Goal: Task Accomplishment & Management: Use online tool/utility

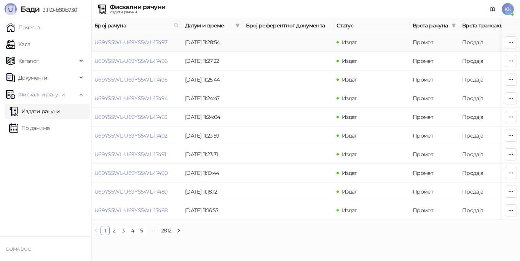
click at [208, 45] on td "[DATE] 11:28:54" at bounding box center [212, 42] width 61 height 19
click at [153, 42] on link "U69YS5WL-U69YS5WL-17497" at bounding box center [130, 42] width 73 height 7
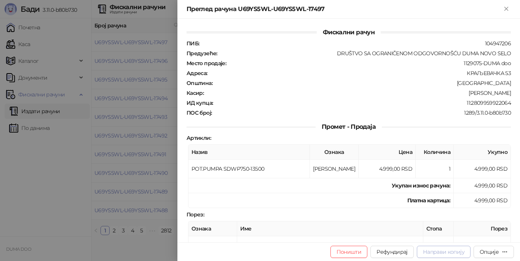
click at [456, 252] on span "Направи копију" at bounding box center [444, 251] width 42 height 7
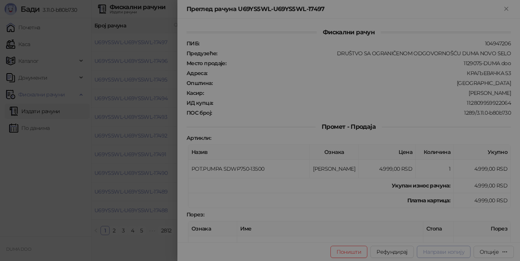
type input "**********"
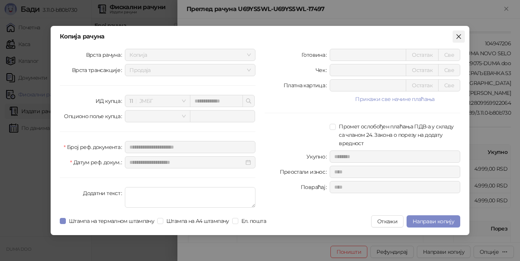
click at [457, 35] on icon "close" at bounding box center [459, 37] width 6 height 6
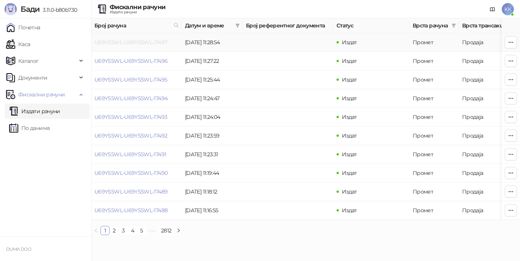
click at [137, 43] on link "U69YS5WL-U69YS5WL-17497" at bounding box center [130, 42] width 73 height 7
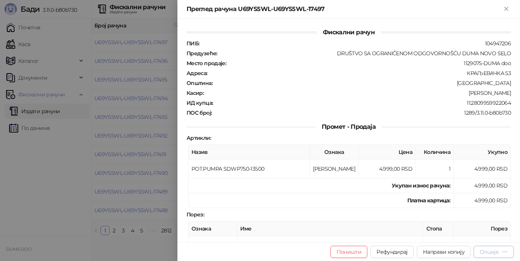
click at [487, 249] on div "Опције" at bounding box center [489, 251] width 19 height 7
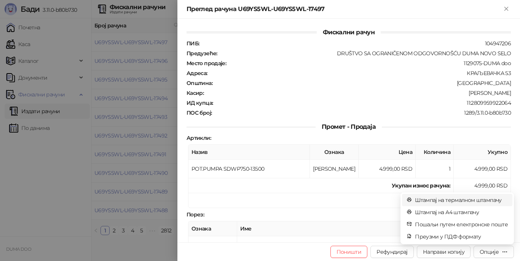
click at [469, 201] on span "Штампај на термалном штампачу" at bounding box center [461, 200] width 93 height 8
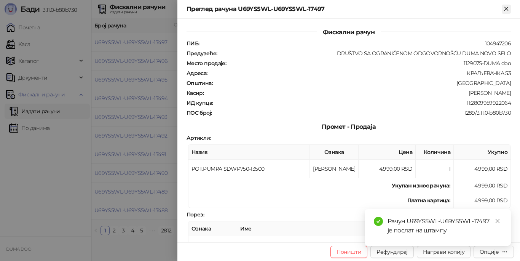
click at [504, 9] on icon "Close" at bounding box center [506, 8] width 7 height 7
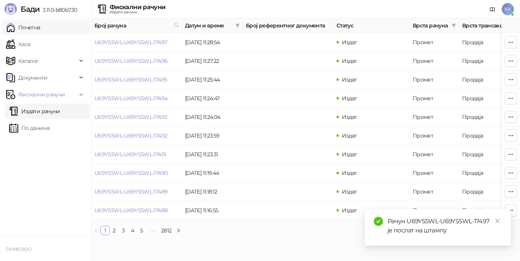
click at [34, 29] on link "Почетна" at bounding box center [23, 27] width 34 height 15
